Goal: Task Accomplishment & Management: Use online tool/utility

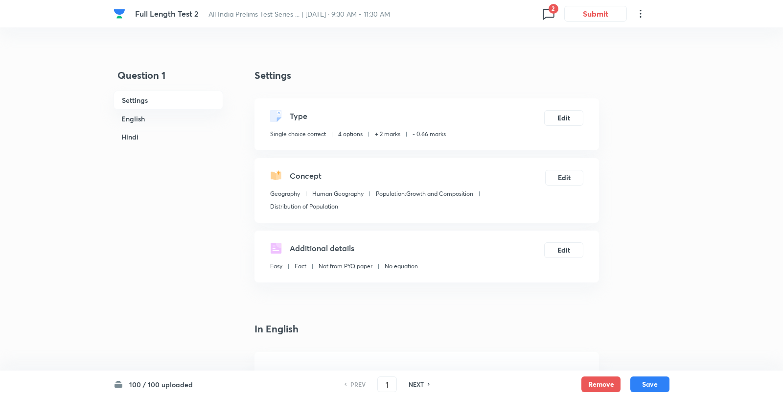
checkbox input "true"
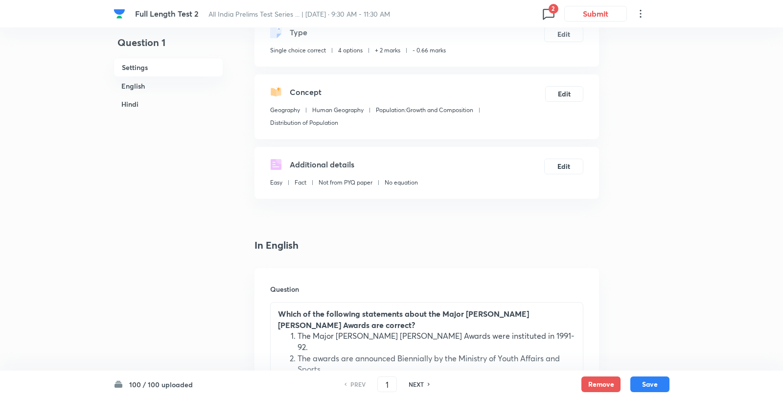
scroll to position [223, 0]
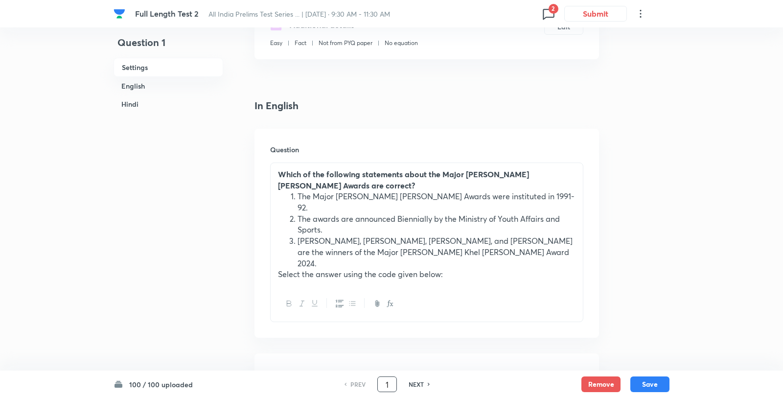
click at [381, 383] on input "1" at bounding box center [387, 384] width 19 height 17
type input "3"
checkbox input "false"
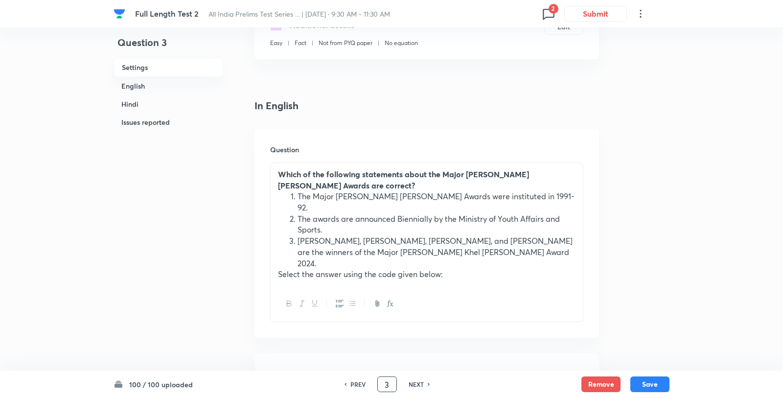
checkbox input "true"
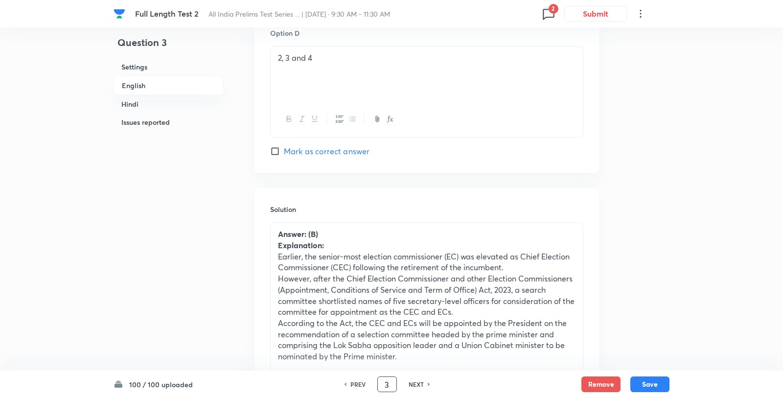
scroll to position [1060, 0]
